Goal: Find specific page/section: Find specific page/section

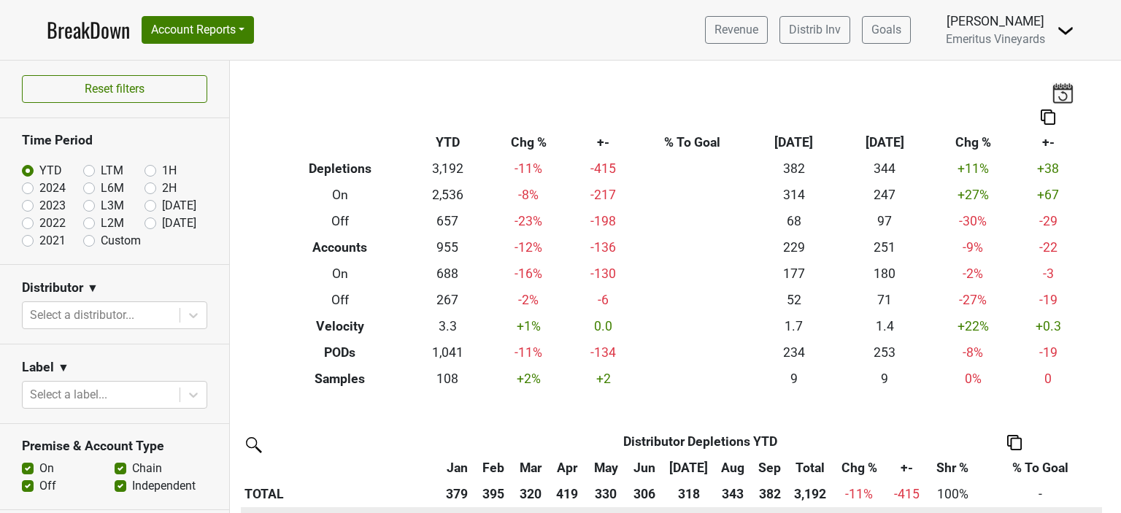
scroll to position [292, 0]
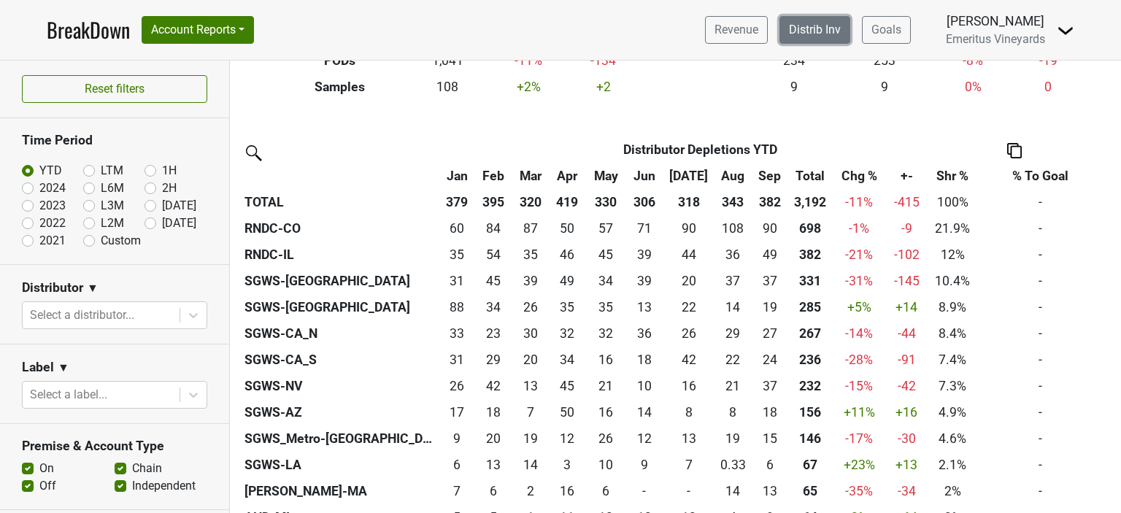
click at [795, 31] on link "Distrib Inv" at bounding box center [815, 30] width 71 height 28
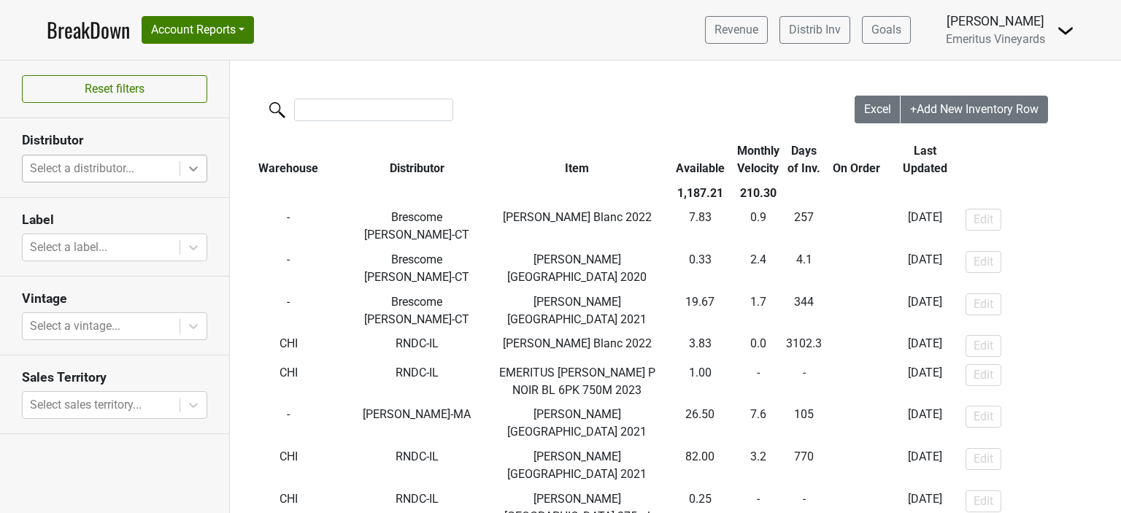
click at [193, 170] on icon at bounding box center [193, 168] width 9 height 5
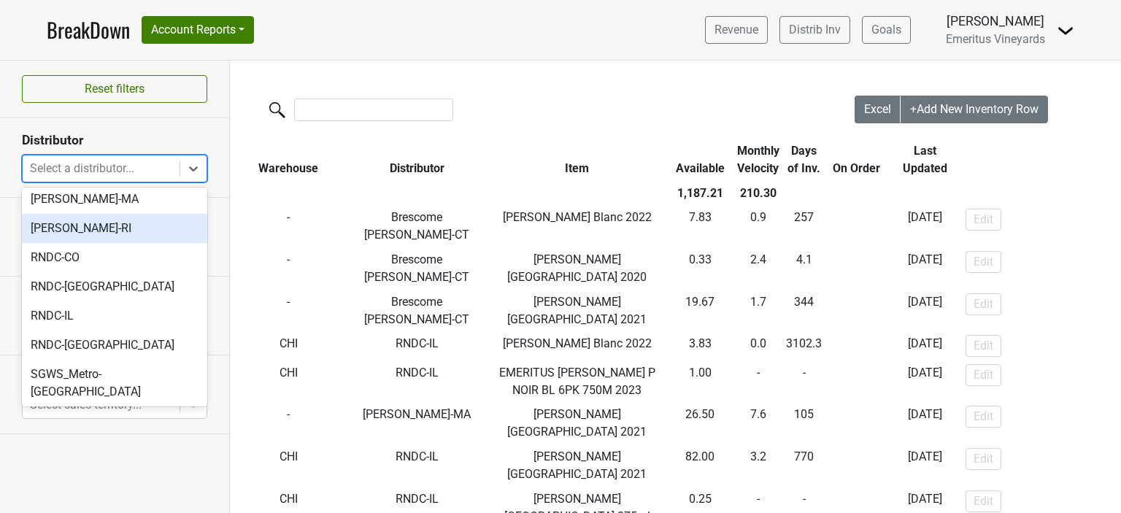
scroll to position [146, 0]
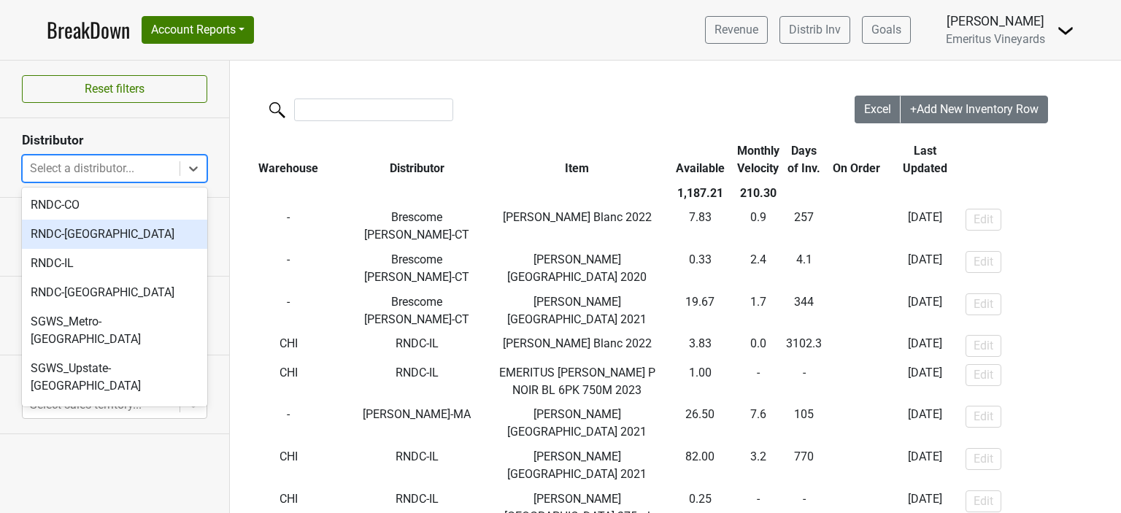
drag, startPoint x: 141, startPoint y: 299, endPoint x: 118, endPoint y: 253, distance: 50.9
click at [121, 247] on div "AHD-MI Brescome Barton-CT Fedway-NJ MS Walker-MA MS Walker-RI RNDC-CO RNDC-GA R…" at bounding box center [114, 297] width 185 height 219
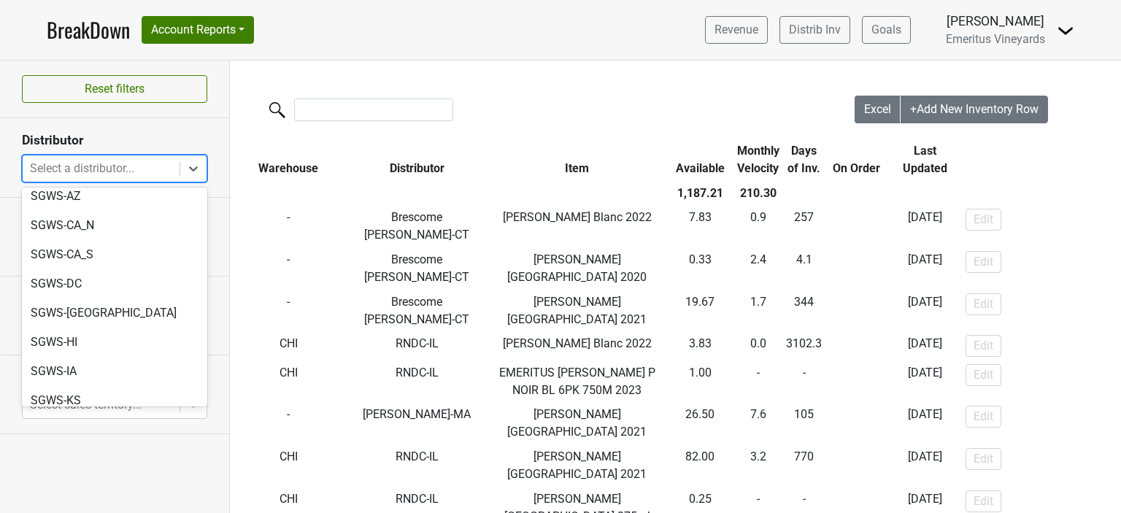
scroll to position [584, 0]
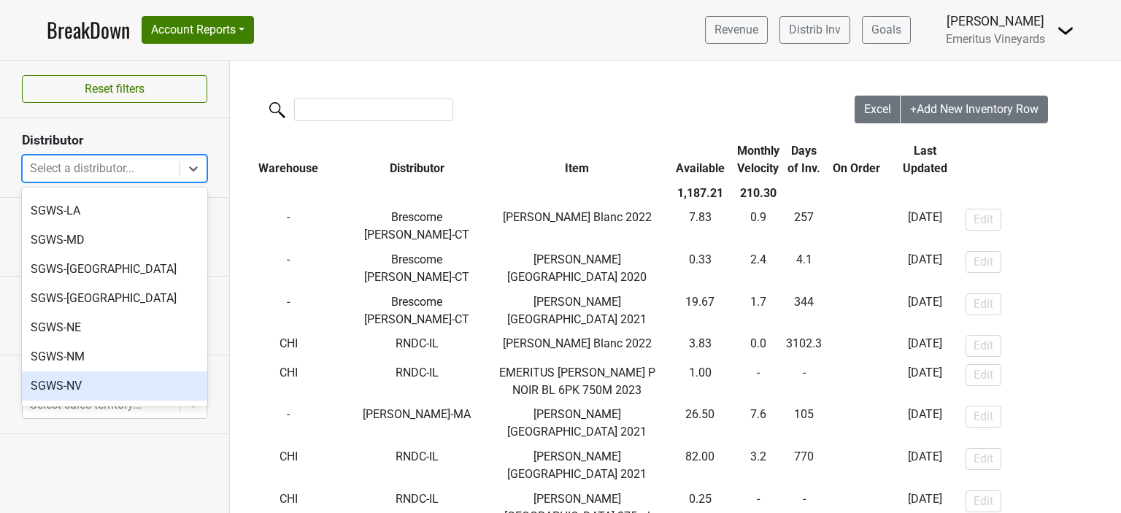
click at [55, 372] on div "SGWS-NV" at bounding box center [114, 386] width 185 height 29
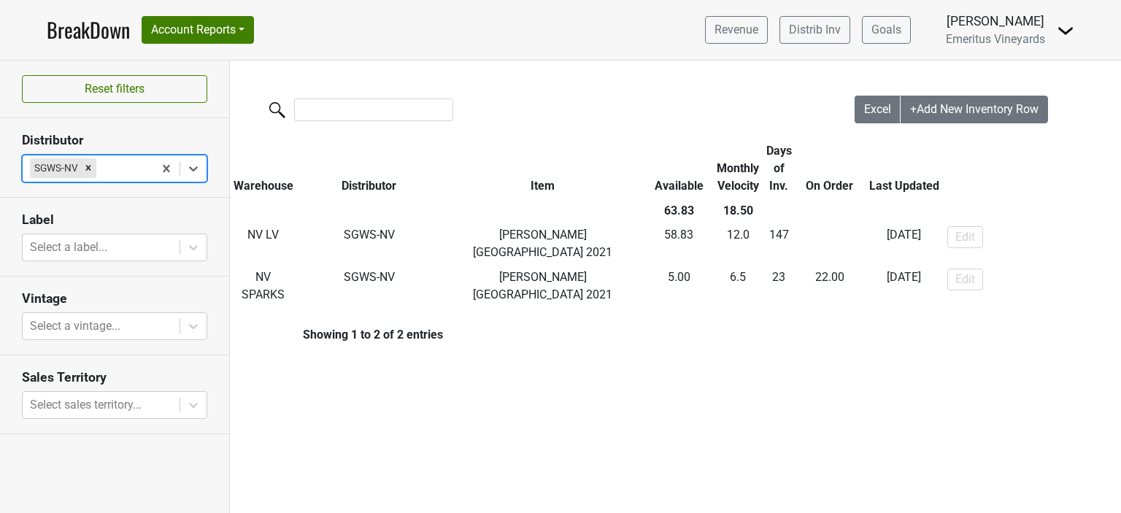
click at [77, 31] on link "BreakDown" at bounding box center [88, 30] width 83 height 31
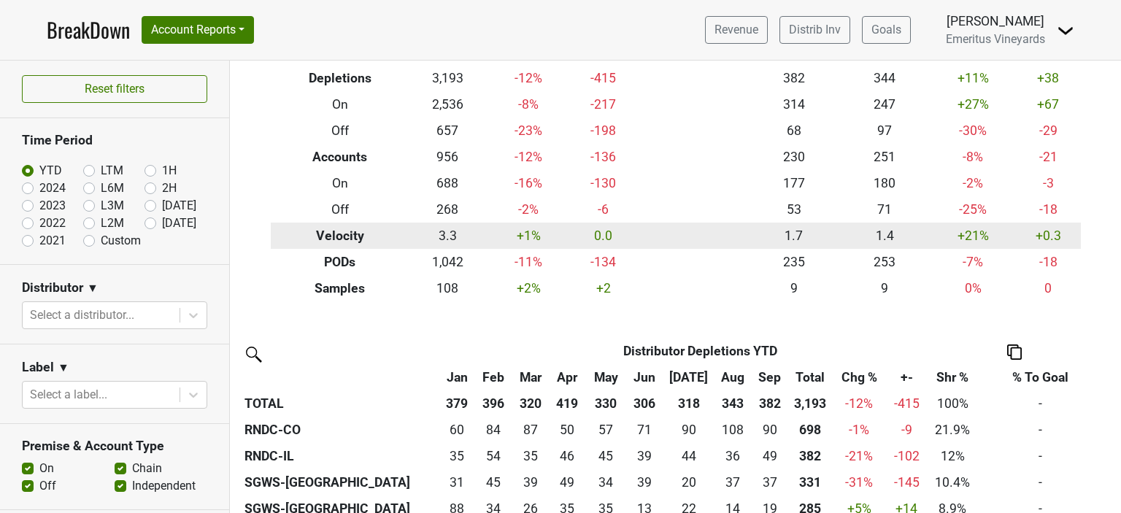
scroll to position [219, 0]
